Goal: Task Accomplishment & Management: Complete application form

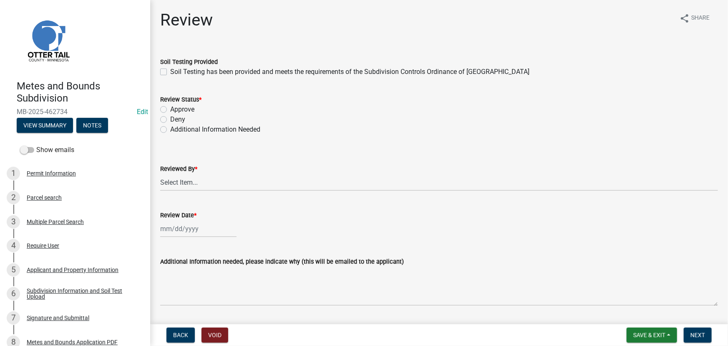
click at [255, 74] on label "Soil Testing has been provided and meets the requirements of the Subdivision Co…" at bounding box center [349, 72] width 359 height 10
click at [176, 72] on input "Soil Testing has been provided and meets the requirements of the Subdivision Co…" at bounding box center [172, 69] width 5 height 5
checkbox input "true"
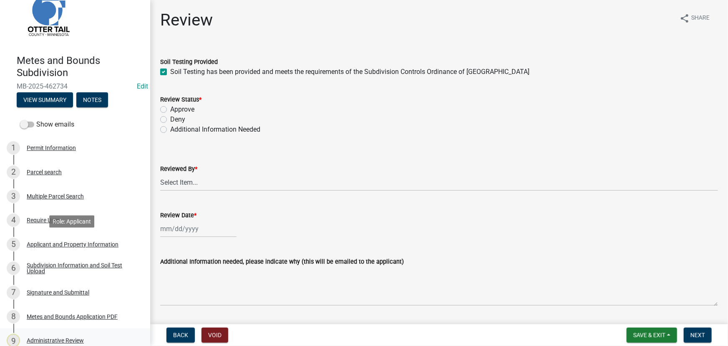
scroll to position [76, 0]
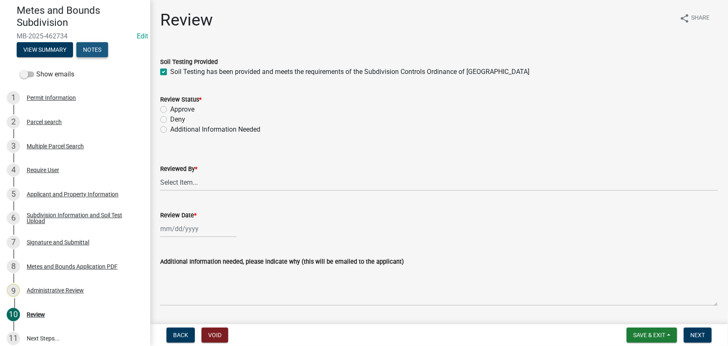
click at [89, 45] on button "Notes" at bounding box center [92, 49] width 32 height 15
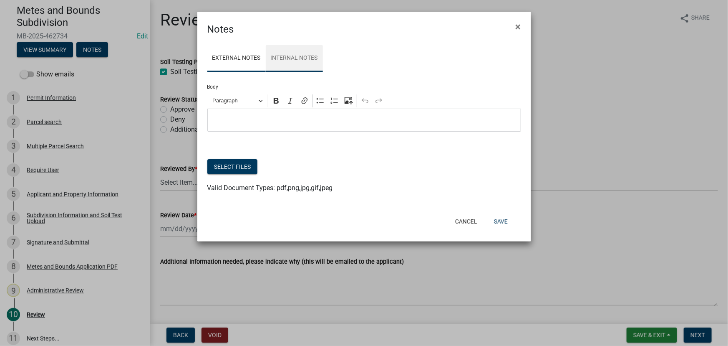
click at [281, 58] on link "Internal Notes" at bounding box center [294, 58] width 57 height 27
click at [184, 157] on ngb-modal-window "Notes × External Notes Internal Notes Body Rich Text Editor Paragraph Bold Ital…" at bounding box center [364, 173] width 728 height 346
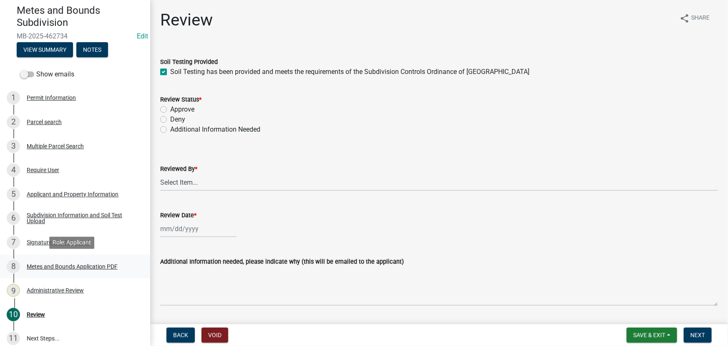
click at [58, 261] on div "8 Metes and Bounds Application PDF" at bounding box center [72, 266] width 130 height 13
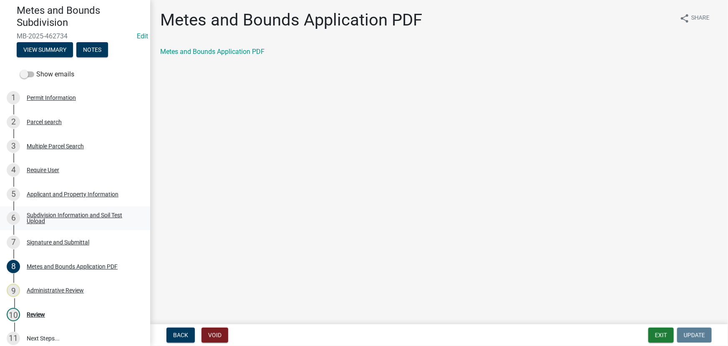
click at [64, 213] on div "Subdivision Information and Soil Test Upload" at bounding box center [82, 218] width 110 height 12
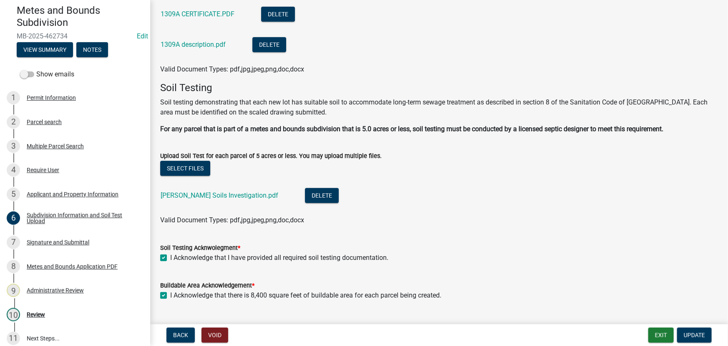
scroll to position [198, 0]
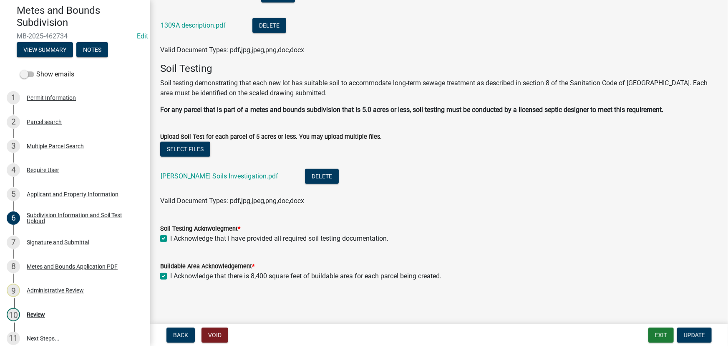
click at [223, 179] on div "Jordy Scot Soils Investigation.pdf" at bounding box center [226, 177] width 131 height 17
click at [224, 177] on link "Jordy Scot Soils Investigation.pdf" at bounding box center [220, 176] width 118 height 8
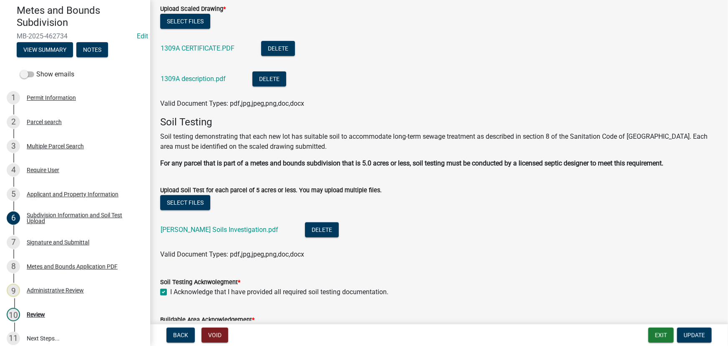
scroll to position [122, 0]
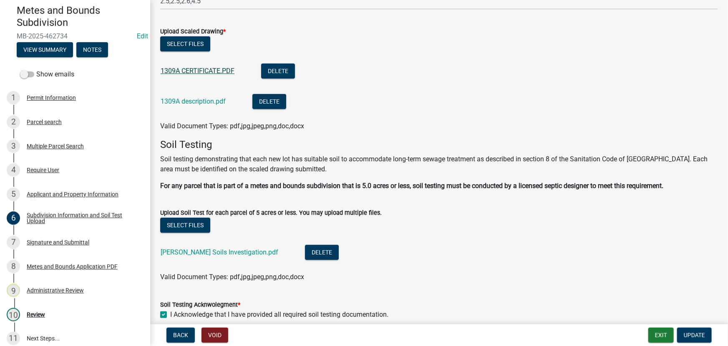
click at [192, 69] on link "1309A CERTIFICATE.PDF" at bounding box center [198, 71] width 74 height 8
click at [48, 310] on div "10 Review" at bounding box center [72, 314] width 130 height 13
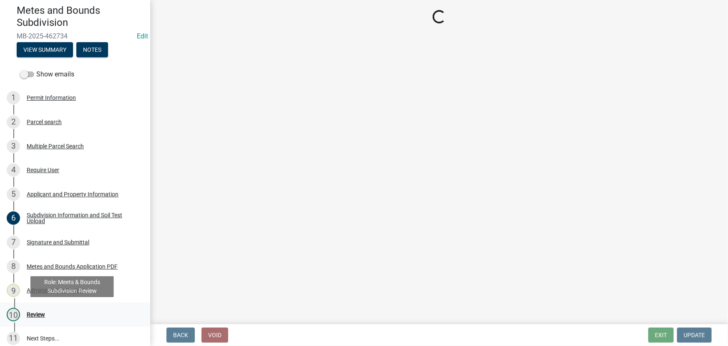
scroll to position [0, 0]
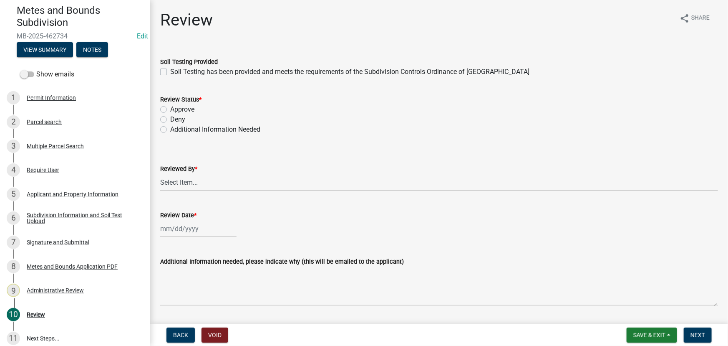
click at [201, 77] on wm-data-entity-input "Soil Testing Provided Soil Testing has been provided and meets the requirements…" at bounding box center [439, 66] width 558 height 38
click at [201, 73] on label "Soil Testing has been provided and meets the requirements of the Subdivision Co…" at bounding box center [349, 72] width 359 height 10
click at [176, 72] on input "Soil Testing has been provided and meets the requirements of the Subdivision Co…" at bounding box center [172, 69] width 5 height 5
checkbox input "true"
click at [196, 106] on div "Approve" at bounding box center [439, 109] width 558 height 10
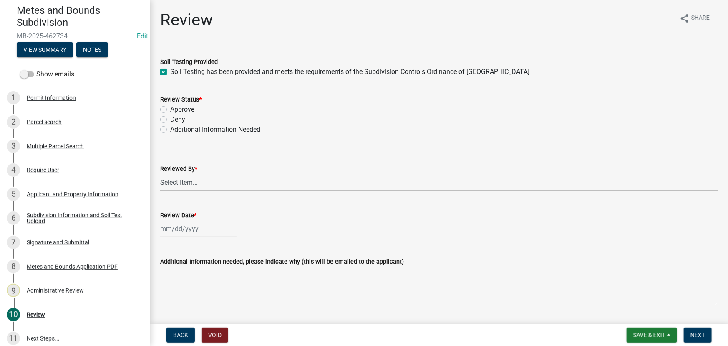
click at [189, 116] on div "Deny" at bounding box center [439, 119] width 558 height 10
click at [191, 106] on label "Approve" at bounding box center [182, 109] width 24 height 10
click at [176, 106] on input "Approve" at bounding box center [172, 106] width 5 height 5
radio input "true"
drag, startPoint x: 180, startPoint y: 184, endPoint x: 180, endPoint y: 188, distance: 4.6
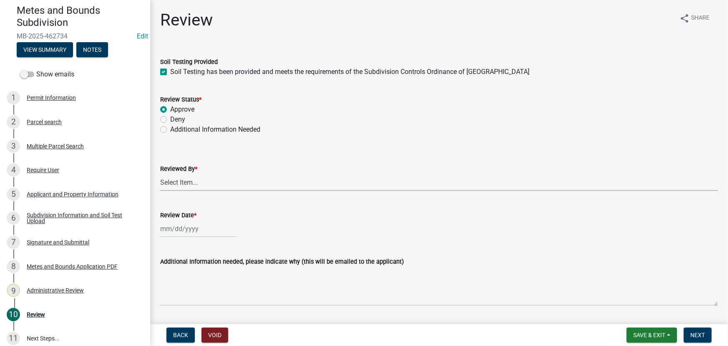
click at [180, 184] on select "Select Item... Chris LeClair Amy Busko Emma Swenson Samantha Meyeraan Tara Jeff…" at bounding box center [439, 182] width 558 height 17
click at [160, 174] on select "Select Item... Chris LeClair Amy Busko Emma Swenson Samantha Meyeraan Tara Jeff…" at bounding box center [439, 182] width 558 height 17
select select "2c545579-1fdf-4a91-a70a-71459d38fef0"
click at [194, 239] on wm-data-entity-input "Review Date *" at bounding box center [439, 221] width 558 height 46
click at [194, 235] on div at bounding box center [198, 228] width 76 height 17
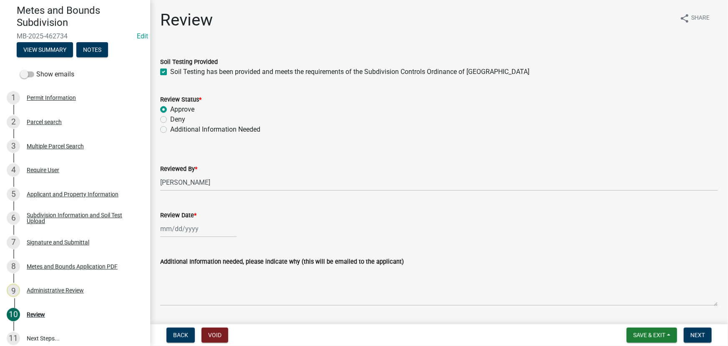
select select "8"
select select "2025"
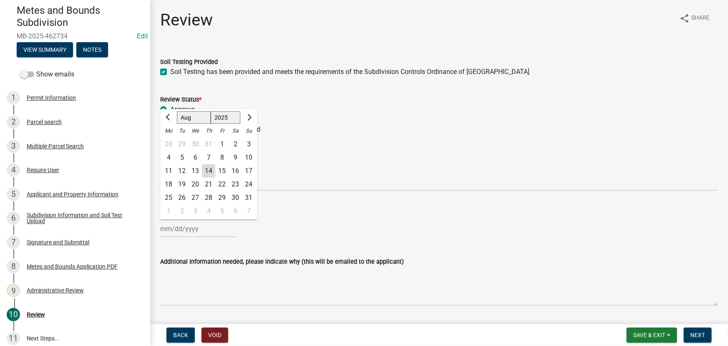
click at [208, 165] on div "14" at bounding box center [208, 170] width 13 height 13
type input "[DATE]"
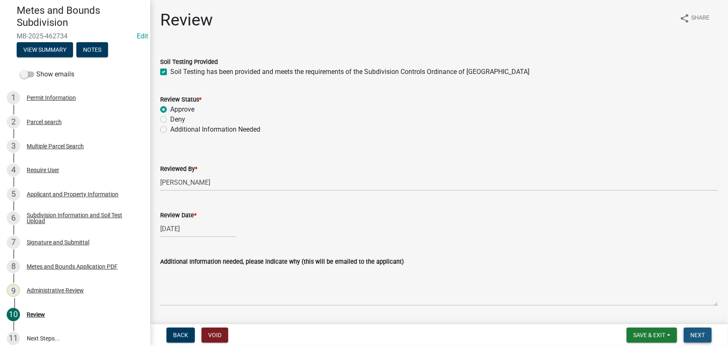
click at [694, 336] on span "Next" at bounding box center [698, 334] width 15 height 7
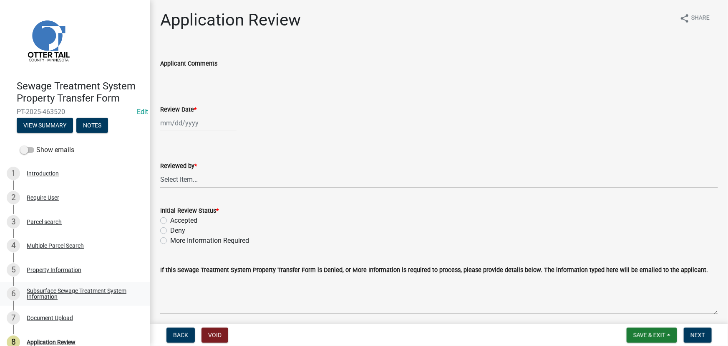
click at [73, 295] on div "Subsurface Sewage Treatment System Information" at bounding box center [82, 294] width 110 height 12
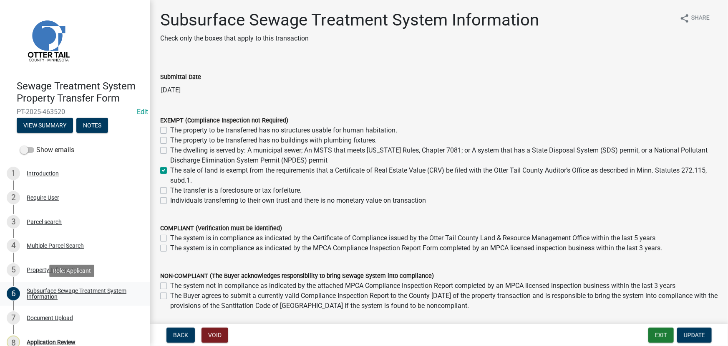
click at [71, 290] on div "Subsurface Sewage Treatment System Information" at bounding box center [82, 294] width 110 height 12
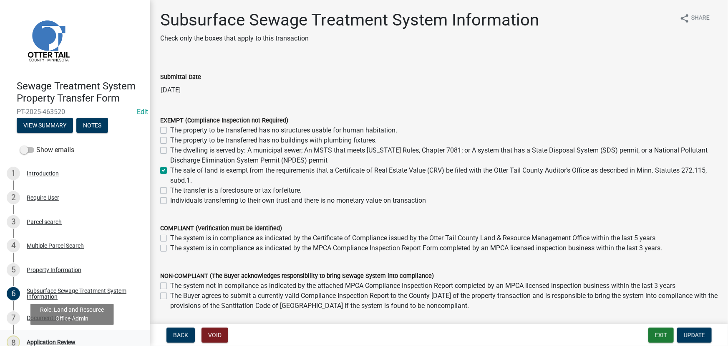
click at [78, 336] on div "8 Application Review" at bounding box center [72, 341] width 130 height 13
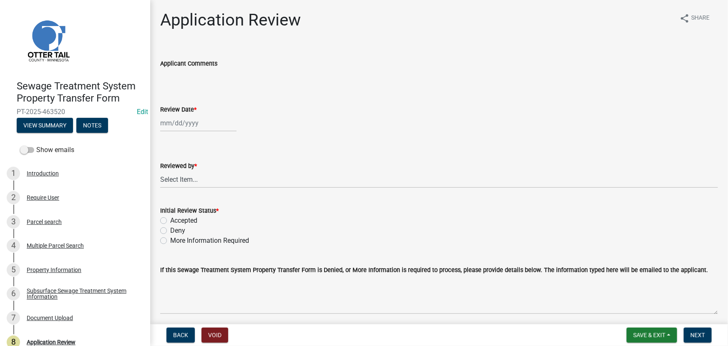
click at [180, 116] on div at bounding box center [198, 122] width 76 height 17
select select "8"
select select "2025"
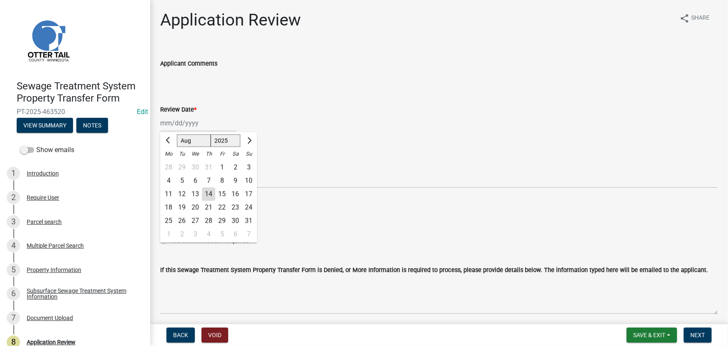
click at [210, 192] on div "14" at bounding box center [208, 193] width 13 height 13
type input "[DATE]"
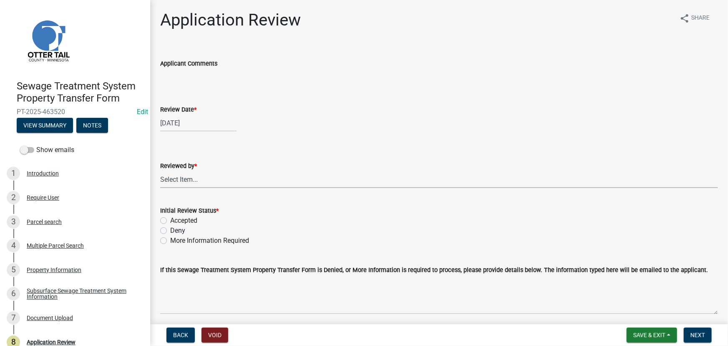
click at [212, 178] on select "Select Item... [PERSON_NAME] [PERSON_NAME] [PERSON_NAME] [PERSON_NAME] [PERSON_…" at bounding box center [439, 179] width 558 height 17
click at [160, 171] on select "Select Item... [PERSON_NAME] [PERSON_NAME] [PERSON_NAME] [PERSON_NAME] [PERSON_…" at bounding box center [439, 179] width 558 height 17
select select "190fd4c8-42ef-492b-a4a0-a0213555944c"
click at [185, 213] on label "Initial Review Status *" at bounding box center [189, 211] width 58 height 6
click at [191, 222] on label "Accepted" at bounding box center [183, 220] width 27 height 10
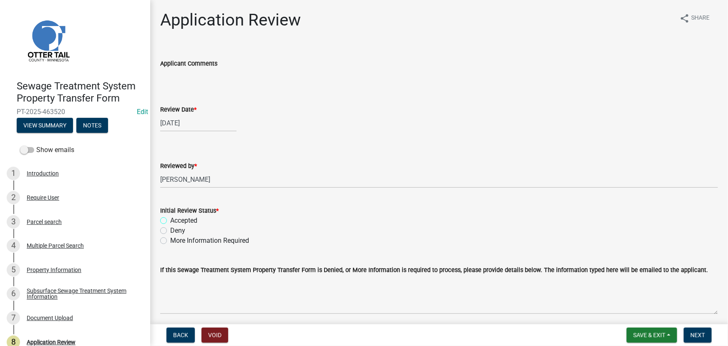
click at [176, 221] on input "Accepted" at bounding box center [172, 217] width 5 height 5
radio input "true"
click at [701, 329] on button "Next" at bounding box center [698, 334] width 28 height 15
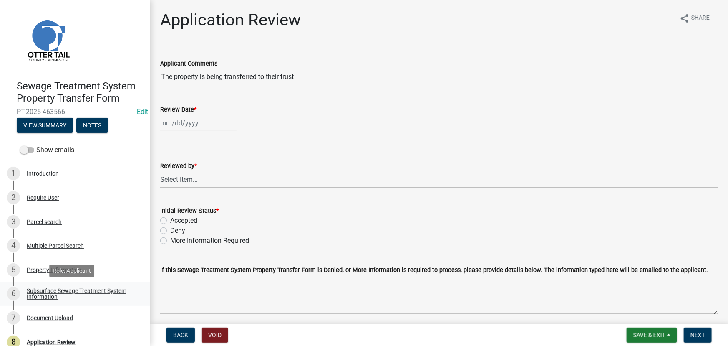
click at [53, 288] on div "Subsurface Sewage Treatment System Information" at bounding box center [82, 294] width 110 height 12
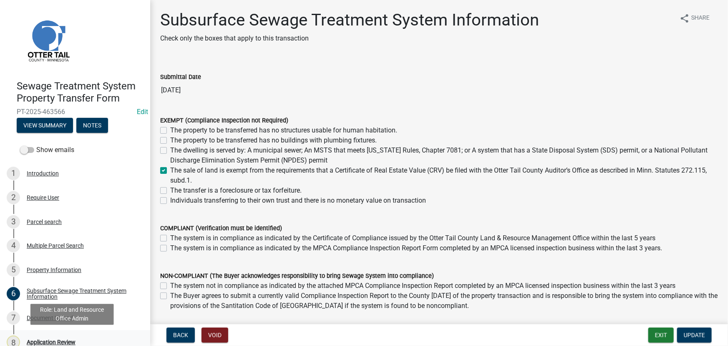
click at [57, 341] on div "Application Review" at bounding box center [51, 342] width 49 height 6
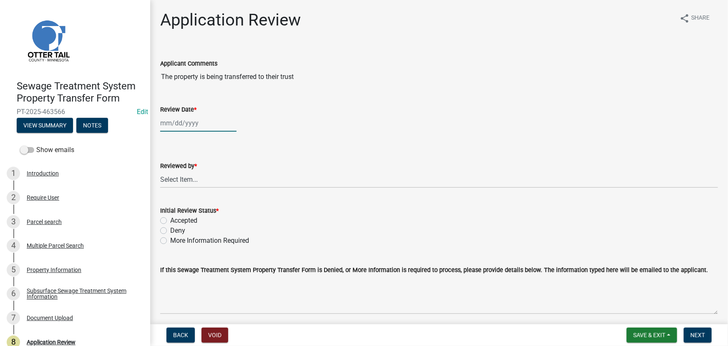
click at [182, 128] on div at bounding box center [198, 122] width 76 height 17
select select "8"
select select "2025"
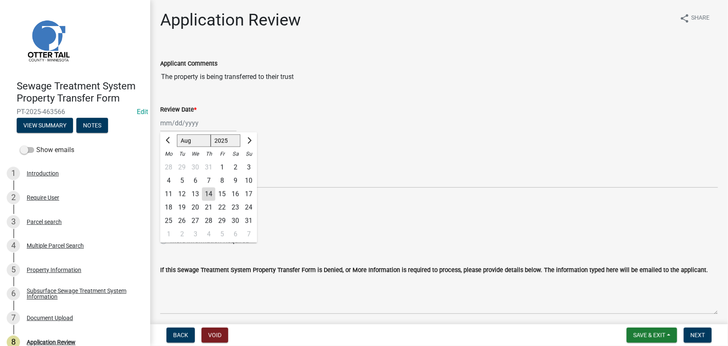
click at [207, 194] on div "14" at bounding box center [208, 193] width 13 height 13
type input "[DATE]"
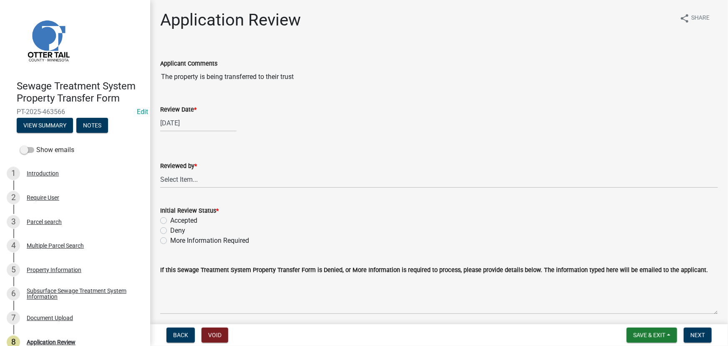
click at [202, 167] on div "Reviewed by *" at bounding box center [439, 166] width 558 height 10
click at [193, 174] on select "Select Item... [PERSON_NAME] [PERSON_NAME] [PERSON_NAME] [PERSON_NAME] [PERSON_…" at bounding box center [439, 179] width 558 height 17
click at [160, 171] on select "Select Item... [PERSON_NAME] [PERSON_NAME] [PERSON_NAME] [PERSON_NAME] [PERSON_…" at bounding box center [439, 179] width 558 height 17
select select "190fd4c8-42ef-492b-a4a0-a0213555944c"
click at [186, 217] on div "Initial Review Status * Accepted Deny More Information Required" at bounding box center [439, 225] width 558 height 40
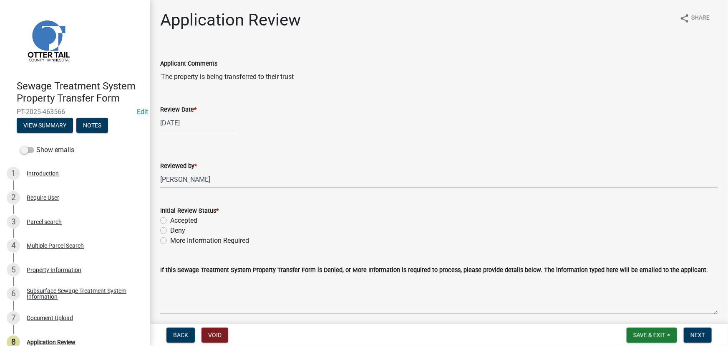
drag, startPoint x: 176, startPoint y: 212, endPoint x: 175, endPoint y: 217, distance: 5.1
click at [175, 213] on label "Initial Review Status *" at bounding box center [189, 211] width 58 height 6
drag, startPoint x: 175, startPoint y: 217, endPoint x: 401, endPoint y: 272, distance: 232.8
click at [175, 218] on label "Accepted" at bounding box center [183, 220] width 27 height 10
click at [175, 218] on input "Accepted" at bounding box center [172, 217] width 5 height 5
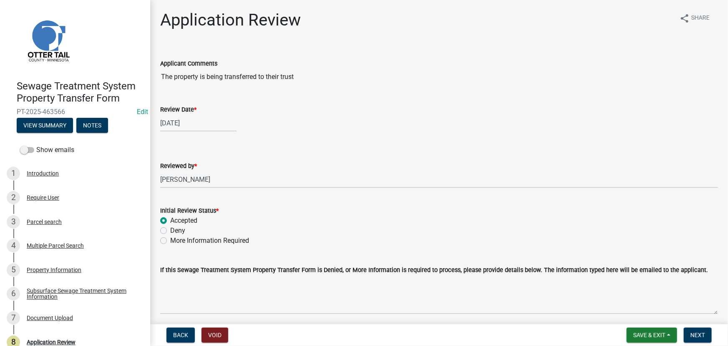
radio input "true"
click at [694, 336] on span "Next" at bounding box center [698, 334] width 15 height 7
